Goal: Information Seeking & Learning: Learn about a topic

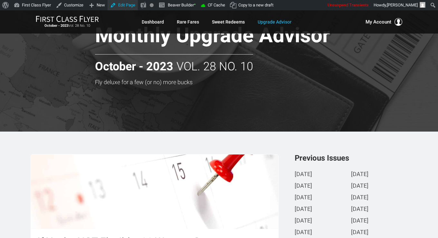
scroll to position [32, 0]
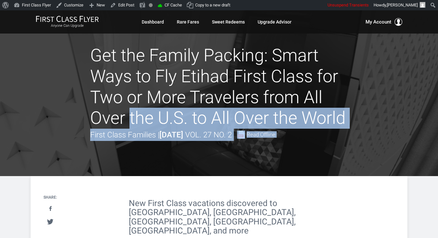
drag, startPoint x: 86, startPoint y: 49, endPoint x: 331, endPoint y: 93, distance: 248.5
click at [331, 93] on header "Get the Family Packing: Smart Ways to Fly Etihad First Class for Two or More Tr…" at bounding box center [219, 92] width 438 height 165
click at [85, 88] on div at bounding box center [219, 92] width 438 height 165
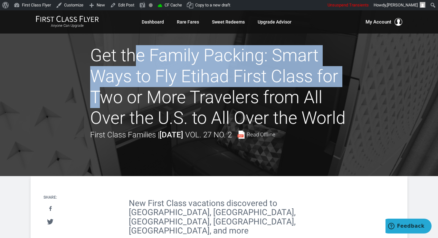
drag, startPoint x: 90, startPoint y: 52, endPoint x: 314, endPoint y: 81, distance: 226.0
click at [314, 81] on h1 "Get the Family Packing: Smart Ways to Fly Etihad First Class for Two or More Tr…" at bounding box center [219, 86] width 258 height 83
copy h1 "Get the Family Packing: Smart Ways to Fly Etihad First Class"
